Goal: Task Accomplishment & Management: Manage account settings

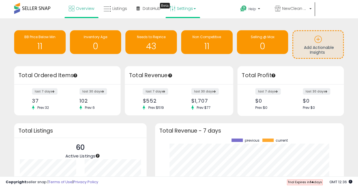
click at [190, 8] on link "Settings" at bounding box center [183, 8] width 35 height 17
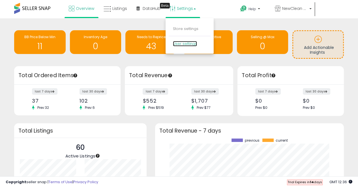
click at [190, 43] on link "User settings" at bounding box center [185, 43] width 24 height 5
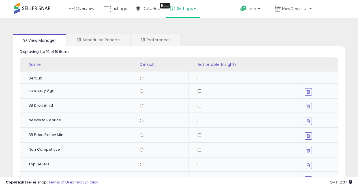
click at [188, 8] on link "Settings" at bounding box center [183, 8] width 35 height 17
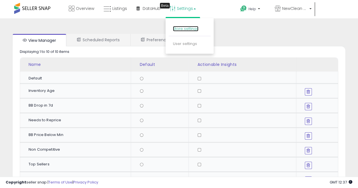
click at [188, 27] on link "Store settings" at bounding box center [185, 28] width 25 height 5
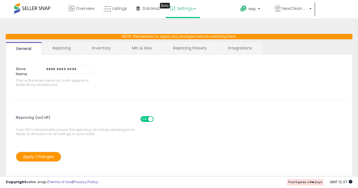
click at [145, 49] on link "Min & Max" at bounding box center [142, 48] width 40 height 12
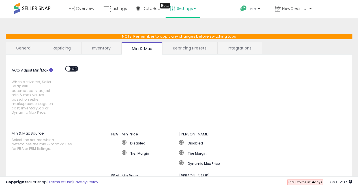
click at [189, 48] on link "Repricing Presets" at bounding box center [190, 48] width 54 height 12
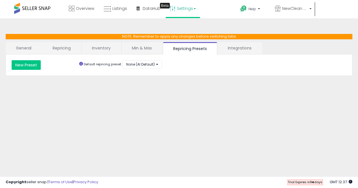
click at [247, 47] on link "Integrations" at bounding box center [240, 48] width 44 height 12
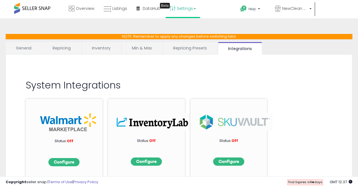
click at [100, 47] on link "Inventory" at bounding box center [101, 48] width 39 height 12
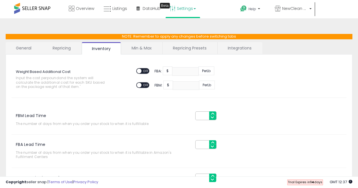
click at [67, 48] on link "Repricing" at bounding box center [61, 48] width 39 height 12
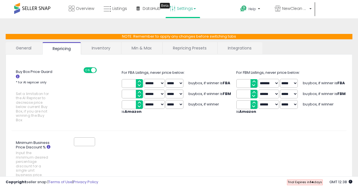
click at [163, 84] on select "****** *******" at bounding box center [154, 83] width 21 height 9
click at [180, 82] on select "***** *****" at bounding box center [175, 83] width 18 height 9
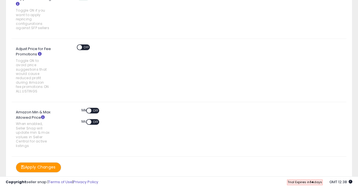
scroll to position [406, 0]
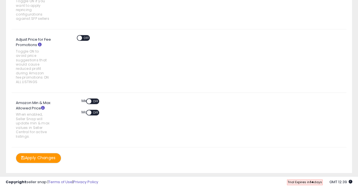
click at [43, 106] on icon at bounding box center [43, 108] width 4 height 4
